Goal: Communication & Community: Answer question/provide support

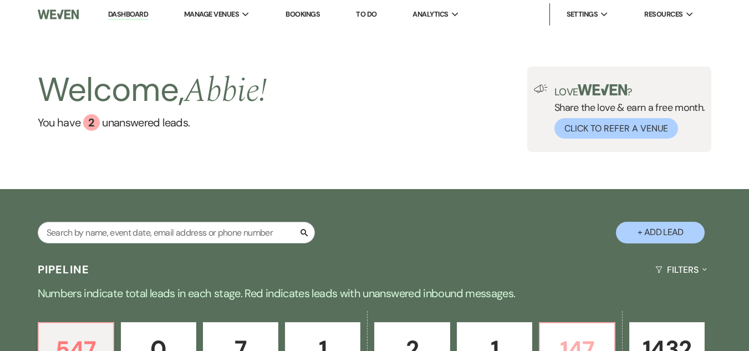
click at [591, 333] on p "147" at bounding box center [577, 349] width 61 height 37
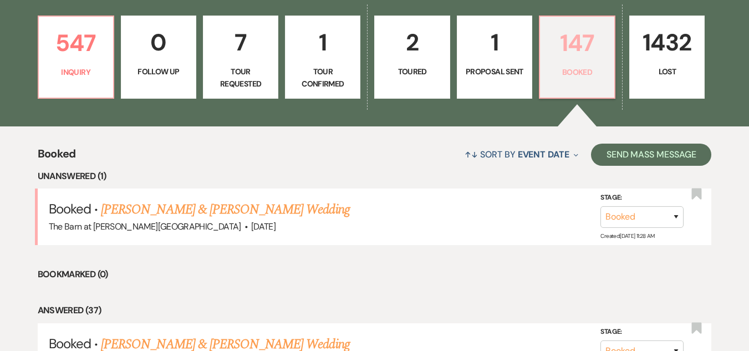
scroll to position [362, 0]
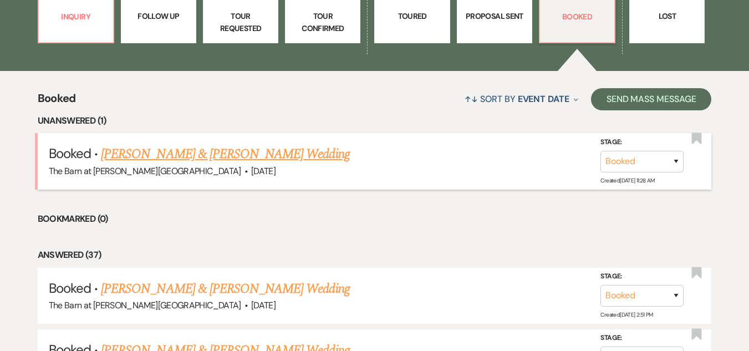
click at [250, 149] on link "Sarah Harp & Alec Otminski's Wedding" at bounding box center [225, 154] width 248 height 20
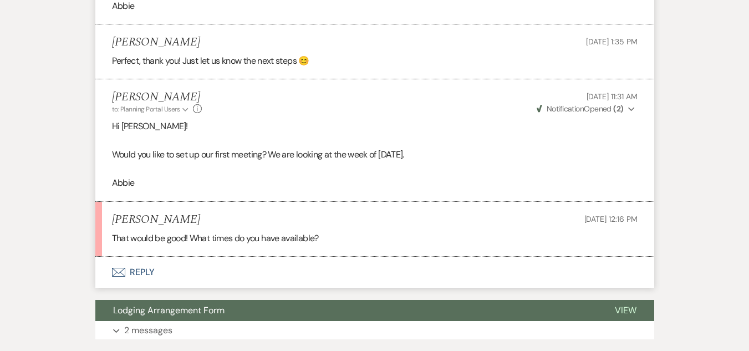
scroll to position [1718, 0]
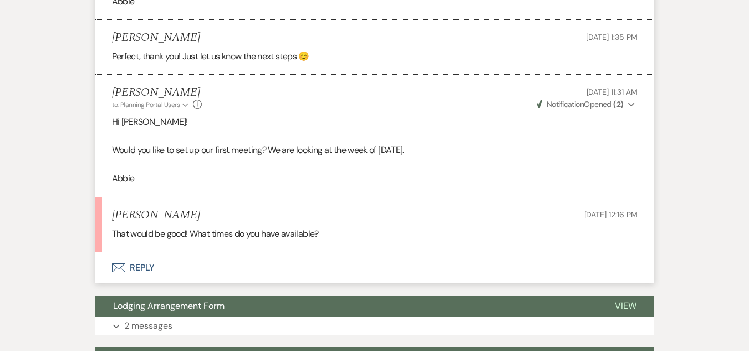
click at [145, 252] on button "Envelope Reply" at bounding box center [374, 267] width 559 height 31
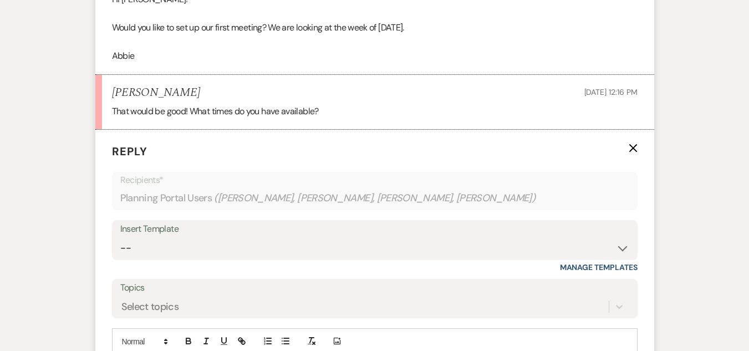
scroll to position [1896, 0]
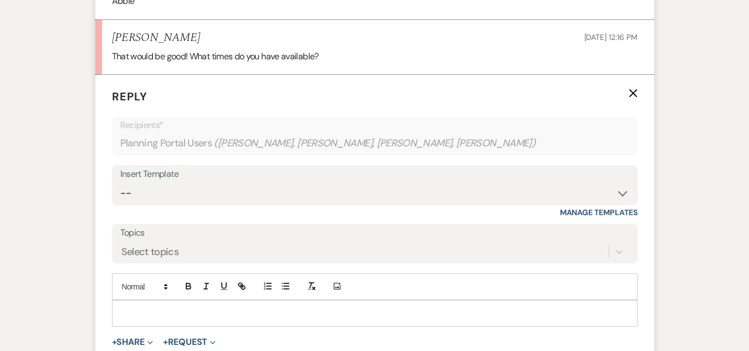
click at [185, 307] on p at bounding box center [375, 313] width 508 height 12
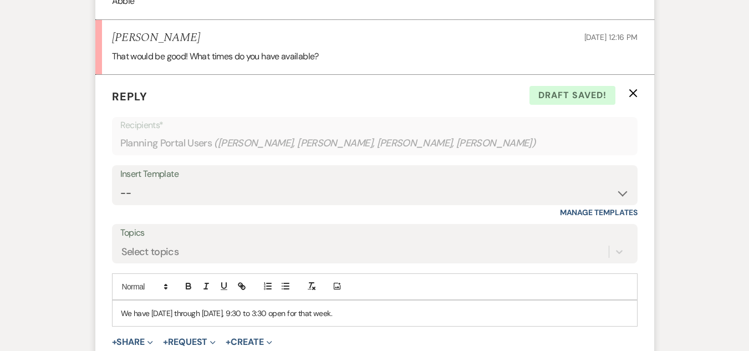
click at [117, 301] on div "We have Monday through Friday, 9:30 to 3:30 open for that week." at bounding box center [375, 314] width 525 height 26
click at [374, 307] on p "Great! We have Monday through Friday, 9:30 to 3:30 open for that week." at bounding box center [375, 313] width 508 height 12
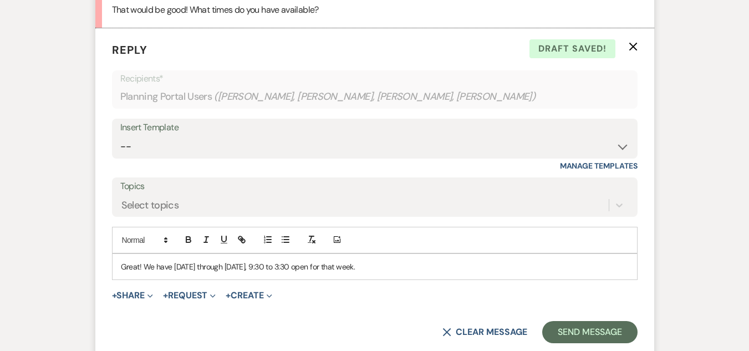
scroll to position [1944, 0]
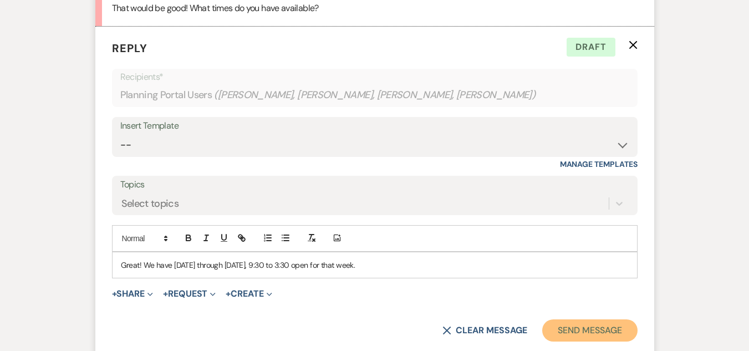
click at [553, 319] on button "Send Message" at bounding box center [589, 330] width 95 height 22
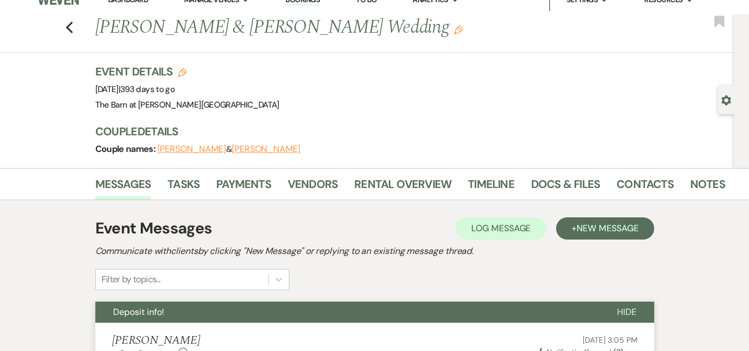
scroll to position [0, 0]
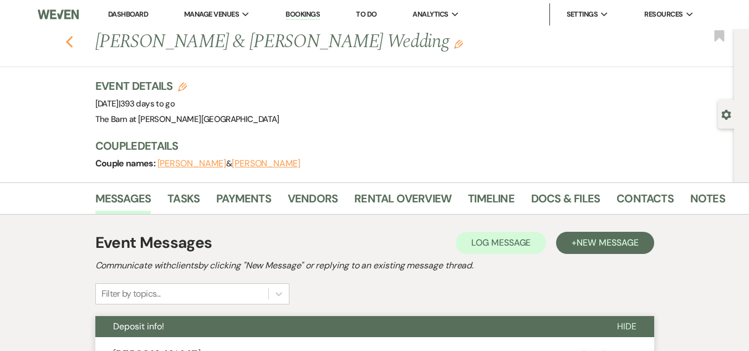
click at [74, 42] on icon "Previous" at bounding box center [69, 41] width 8 height 13
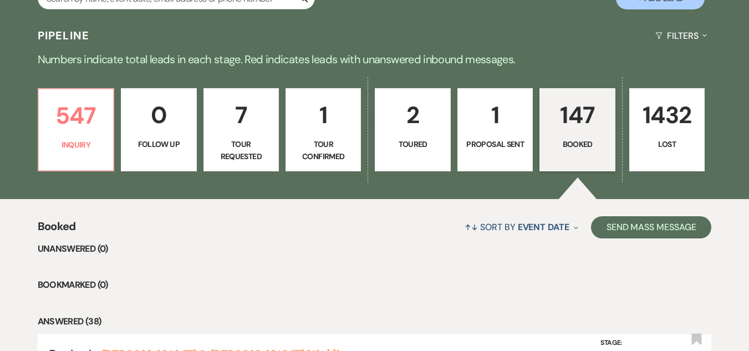
scroll to position [232, 0]
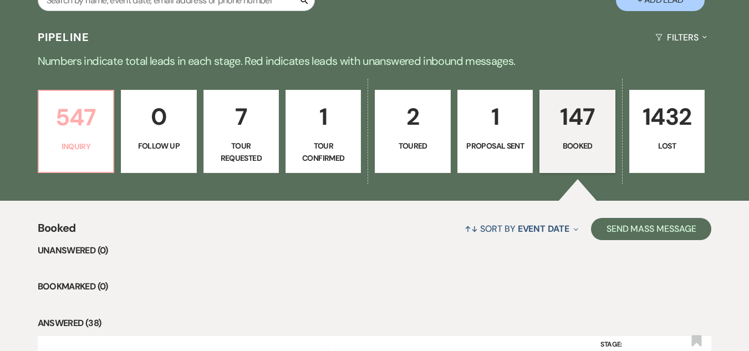
click at [79, 95] on link "547 Inquiry" at bounding box center [76, 131] width 77 height 83
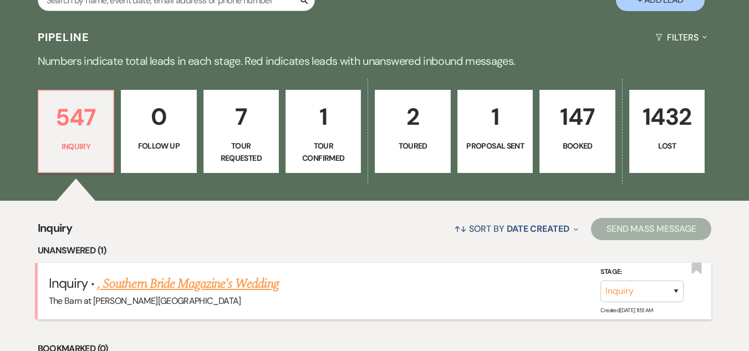
click at [211, 292] on link ", Southern Bride Magazine's Wedding" at bounding box center [188, 284] width 181 height 20
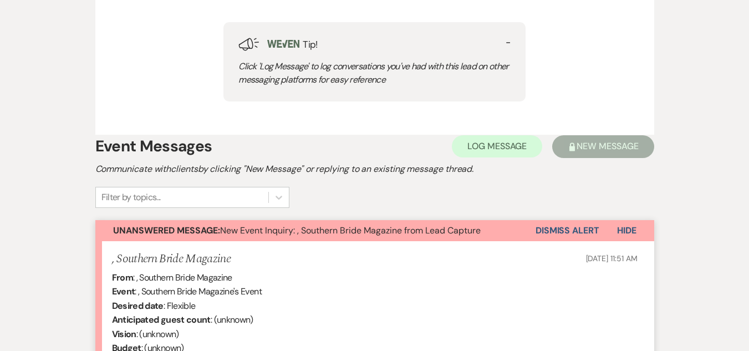
scroll to position [549, 0]
click at [537, 231] on button "Dismiss Alert" at bounding box center [568, 230] width 64 height 21
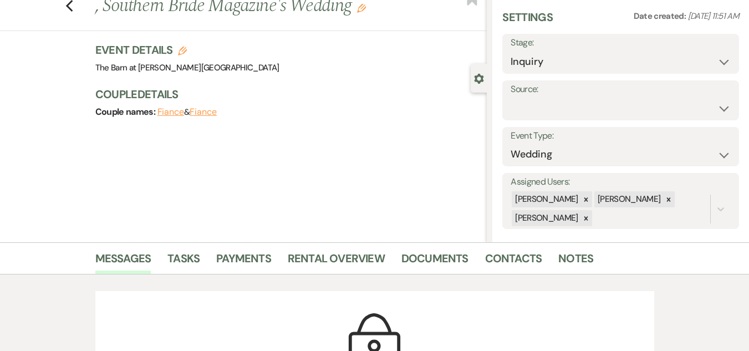
scroll to position [0, 0]
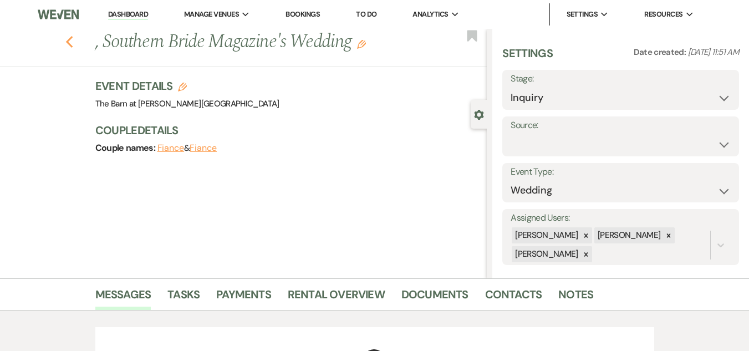
click at [72, 44] on use "button" at bounding box center [68, 42] width 7 height 12
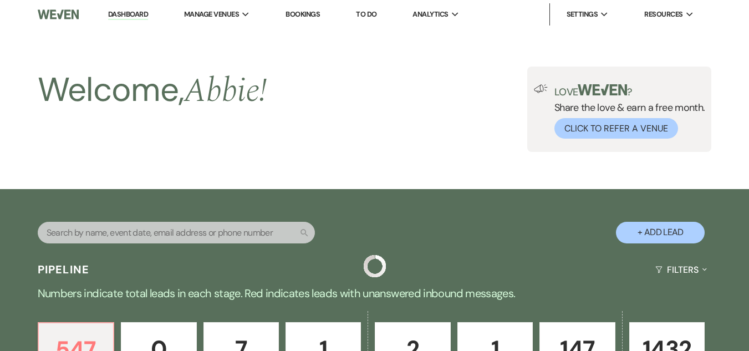
scroll to position [232, 0]
